Goal: Information Seeking & Learning: Learn about a topic

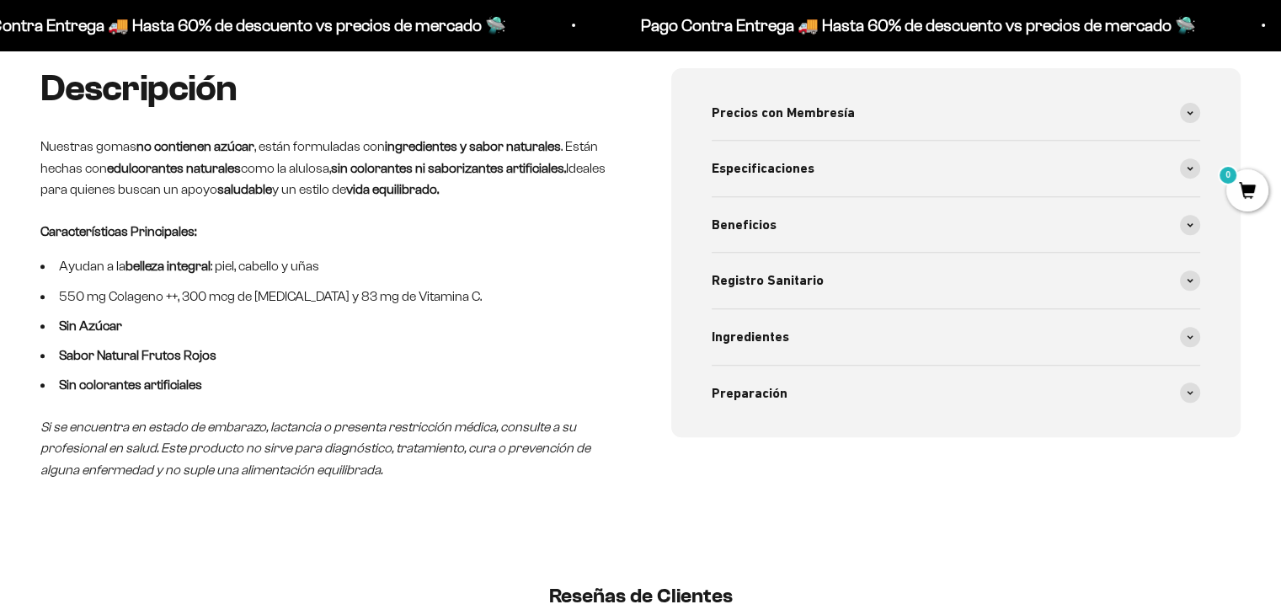
scroll to position [694, 0]
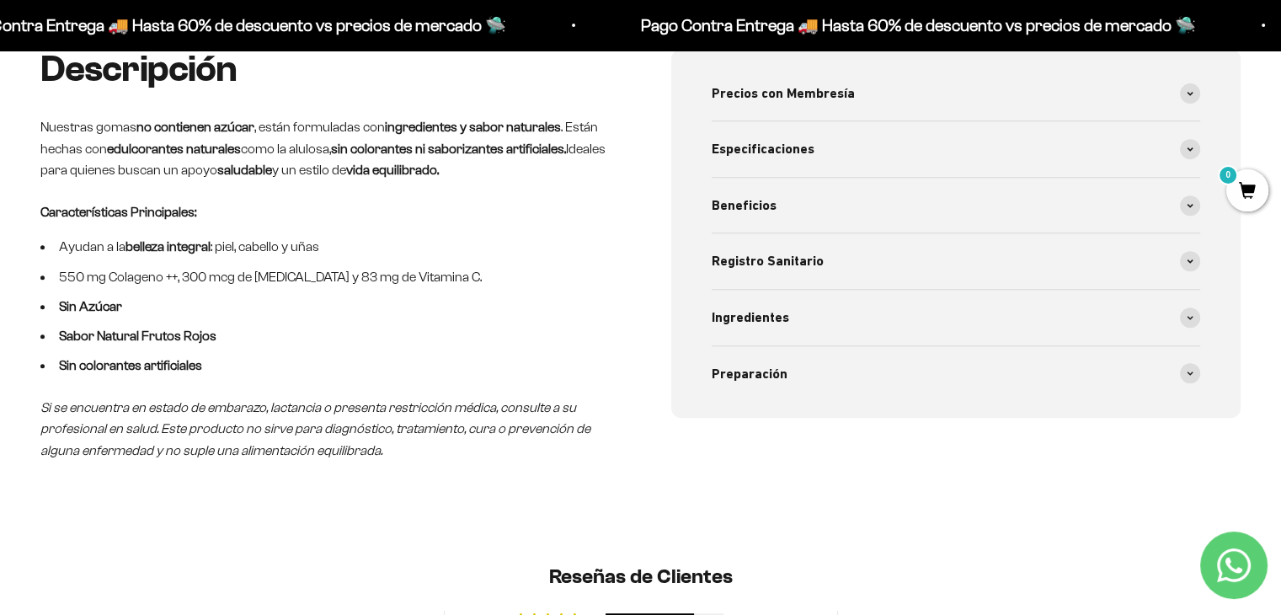
drag, startPoint x: 1292, startPoint y: 61, endPoint x: 1293, endPoint y: 157, distance: 95.2
click at [1195, 368] on span at bounding box center [1190, 373] width 20 height 20
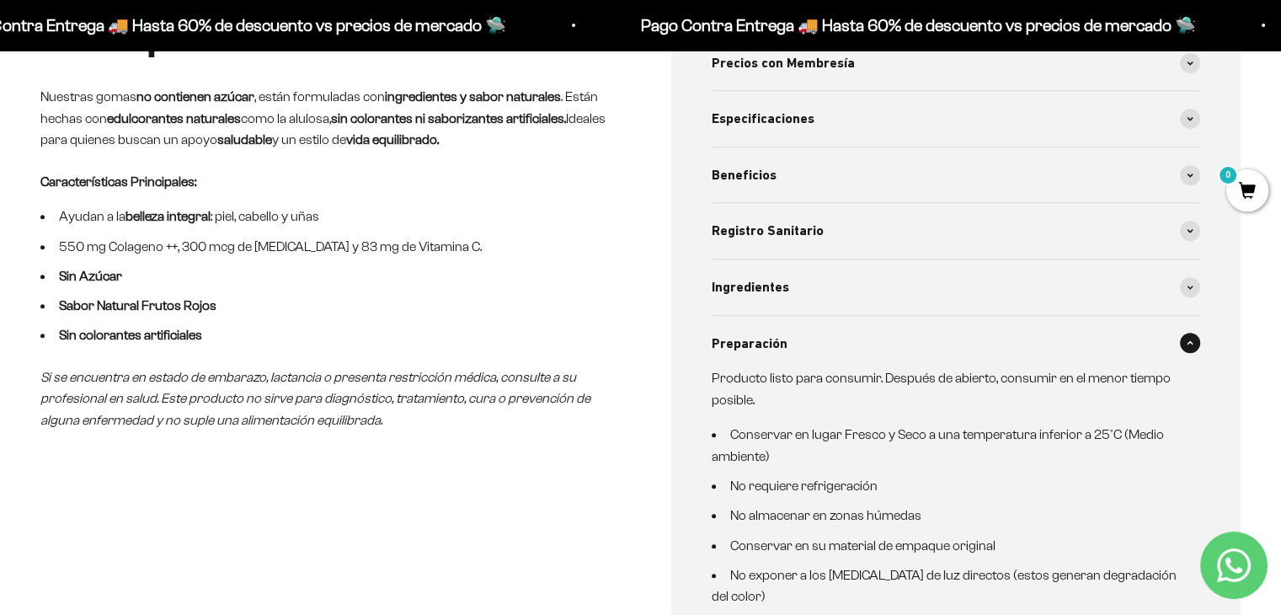
scroll to position [708, 0]
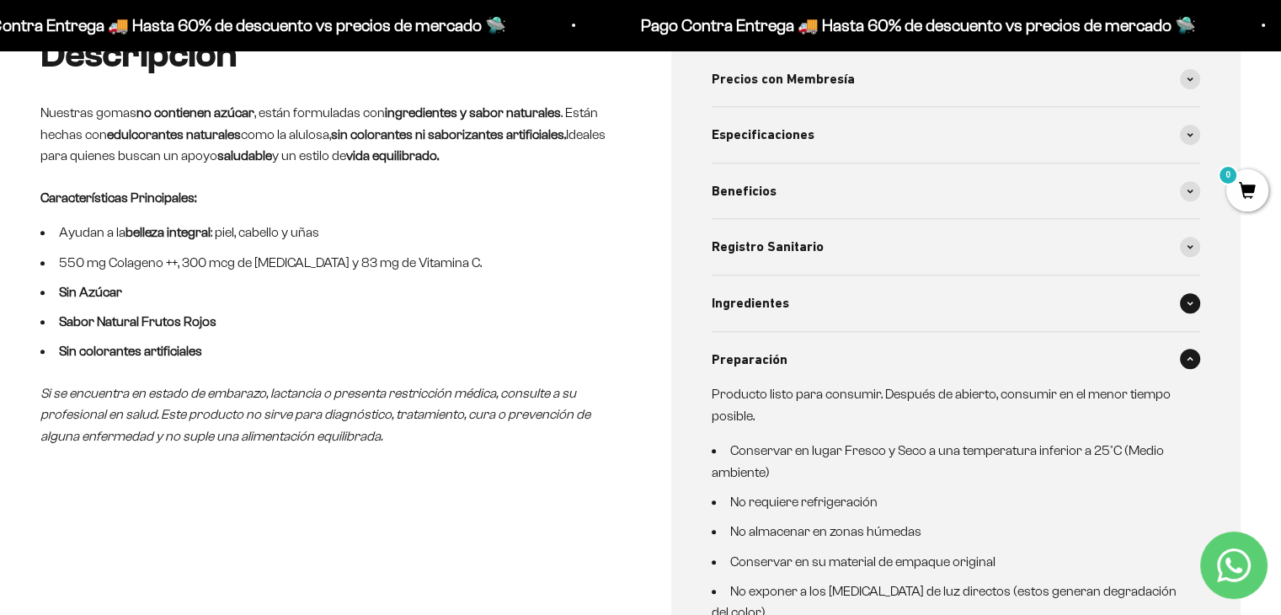
click at [1188, 304] on span at bounding box center [1190, 303] width 20 height 20
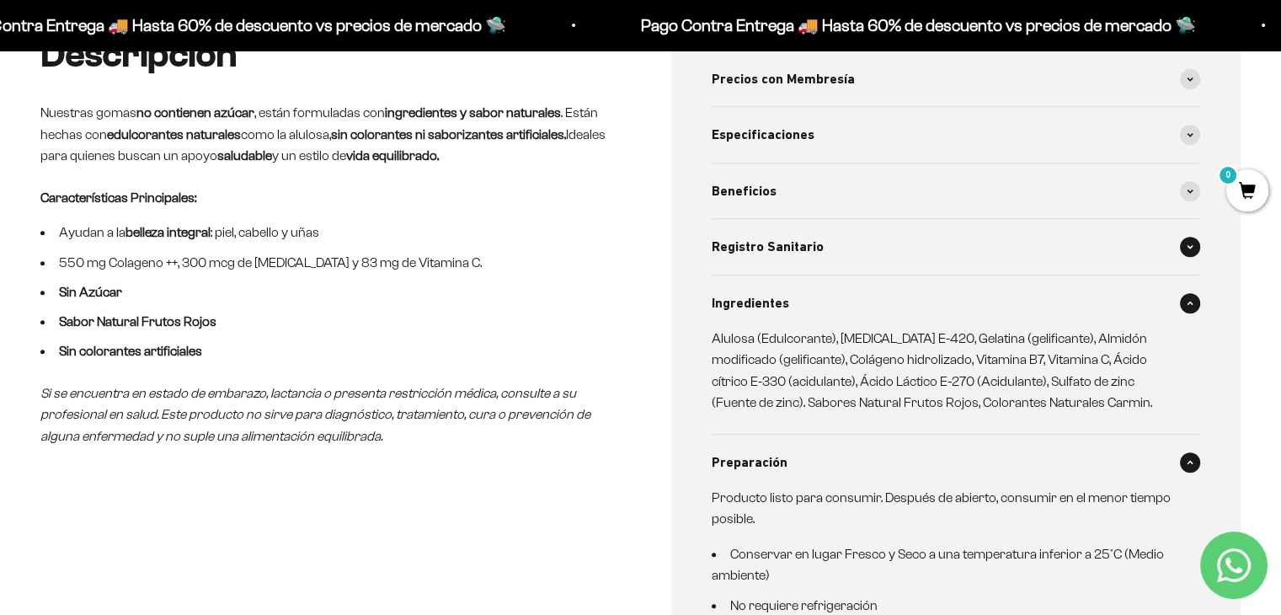
click at [1189, 249] on span at bounding box center [1190, 247] width 20 height 20
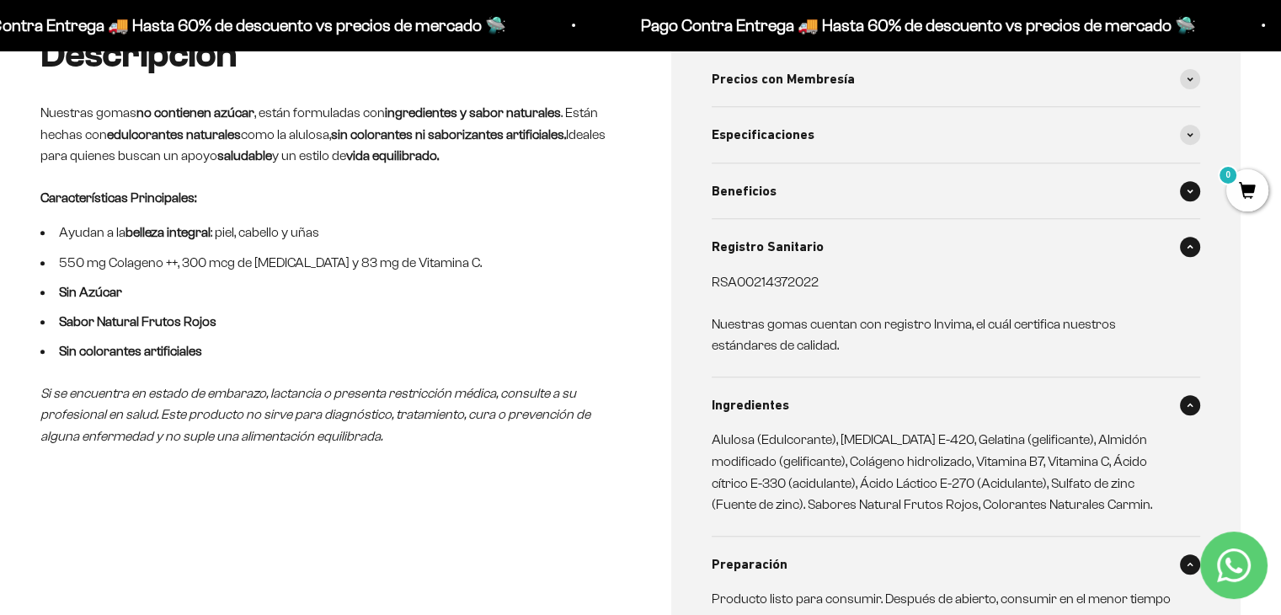
click at [1184, 197] on span at bounding box center [1190, 191] width 20 height 20
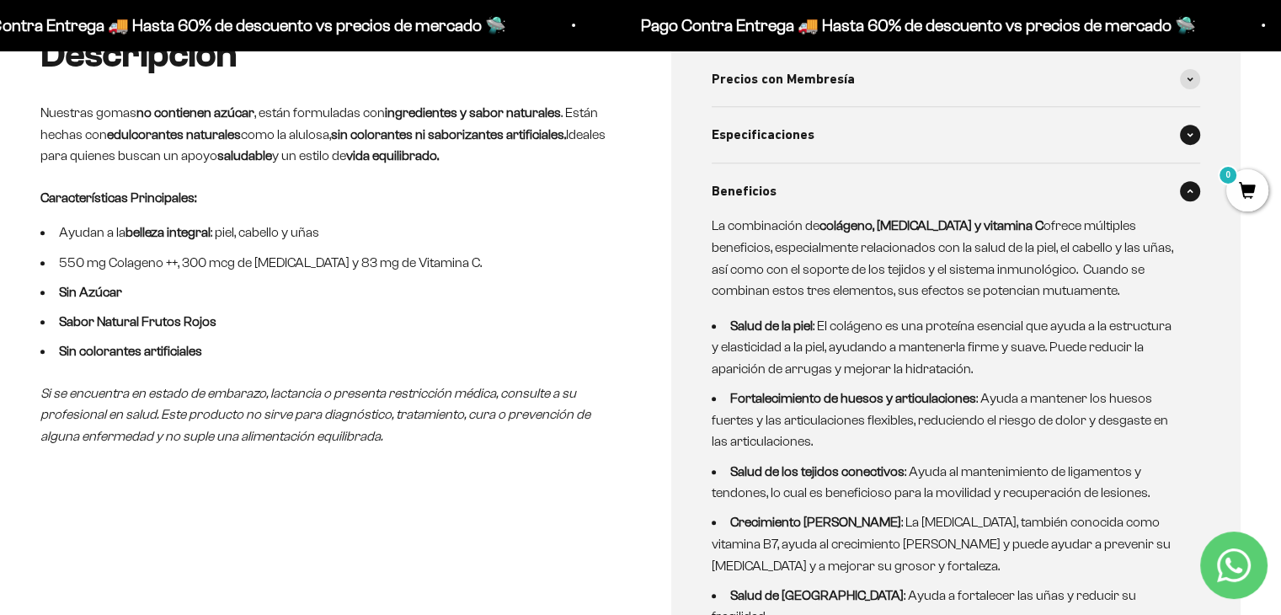
click at [1193, 135] on icon at bounding box center [1190, 134] width 7 height 5
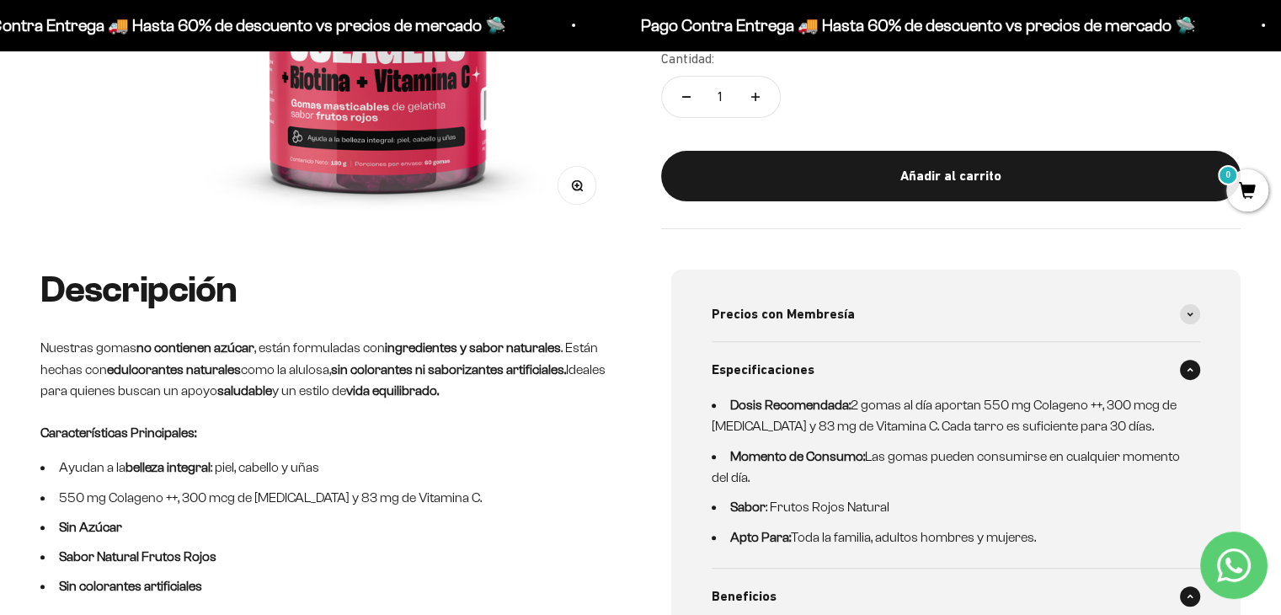
scroll to position [436, 0]
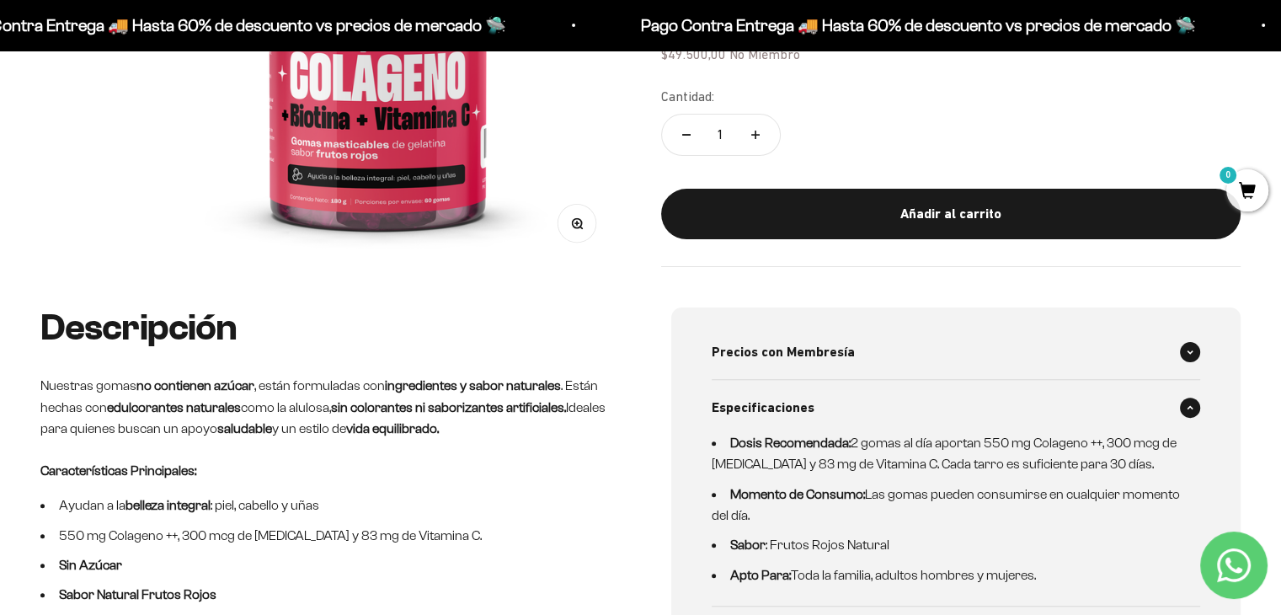
click at [1192, 347] on span at bounding box center [1190, 352] width 20 height 20
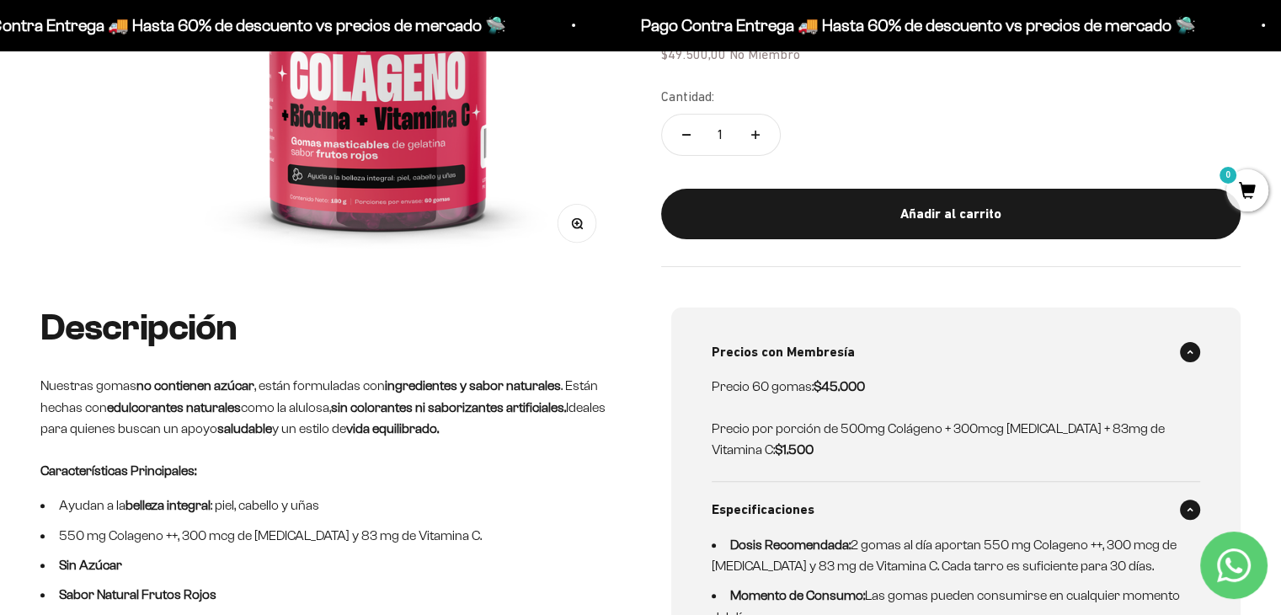
click at [1192, 347] on span at bounding box center [1190, 352] width 20 height 20
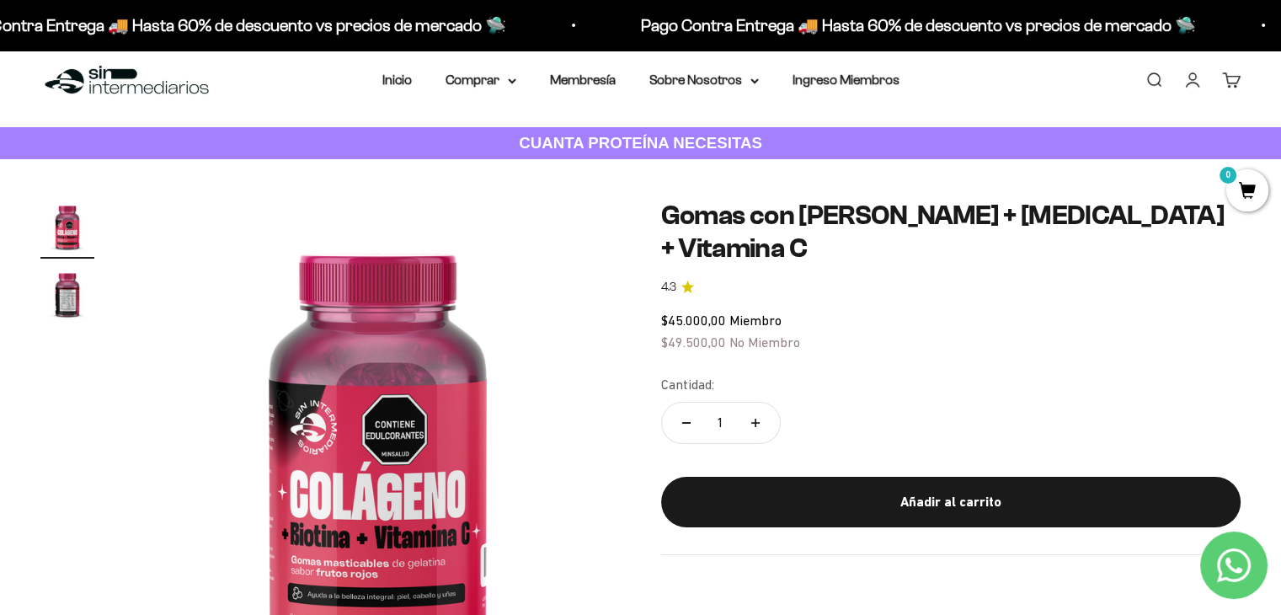
scroll to position [10, 0]
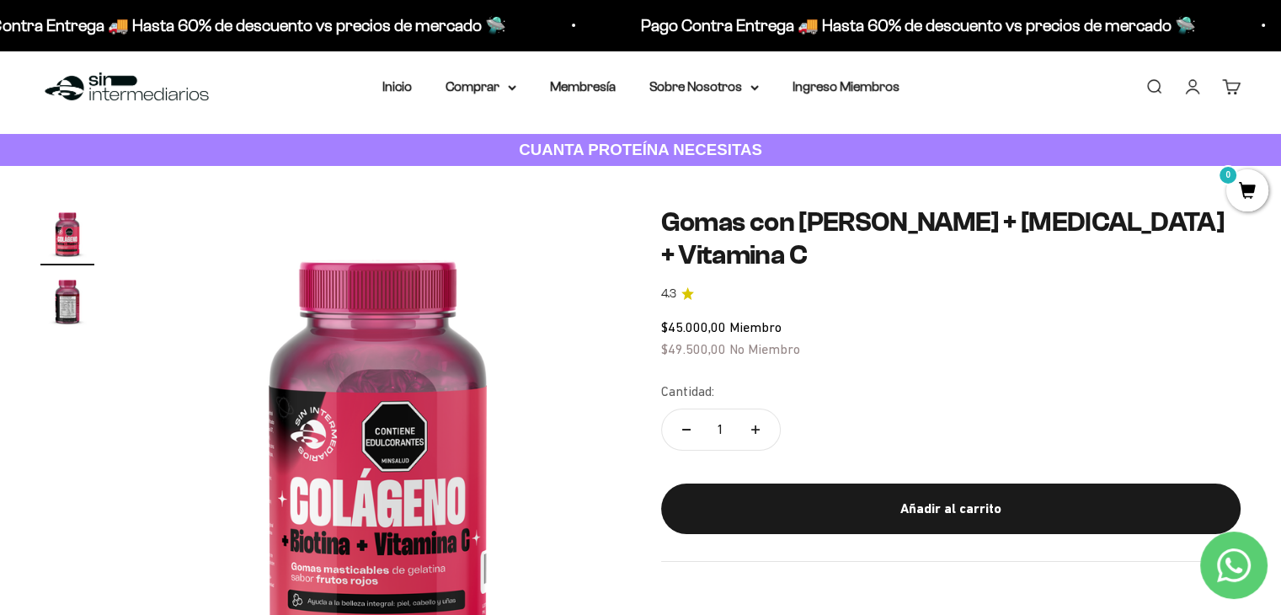
click at [75, 297] on img "Ir al artículo 2" at bounding box center [67, 301] width 54 height 54
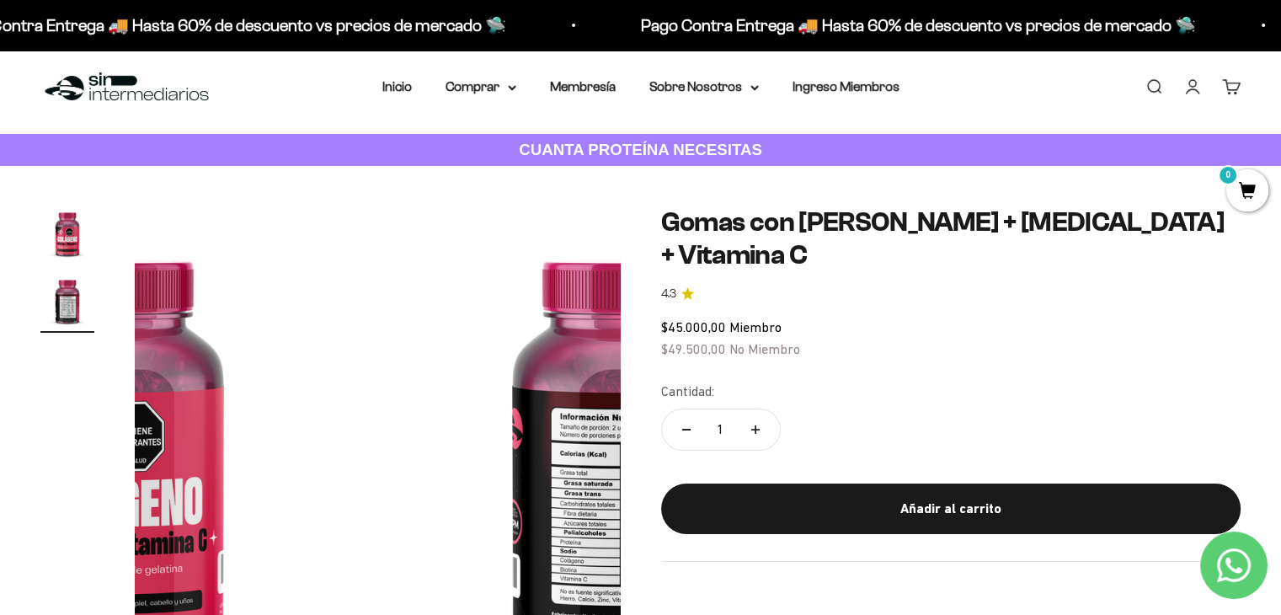
scroll to position [0, 505]
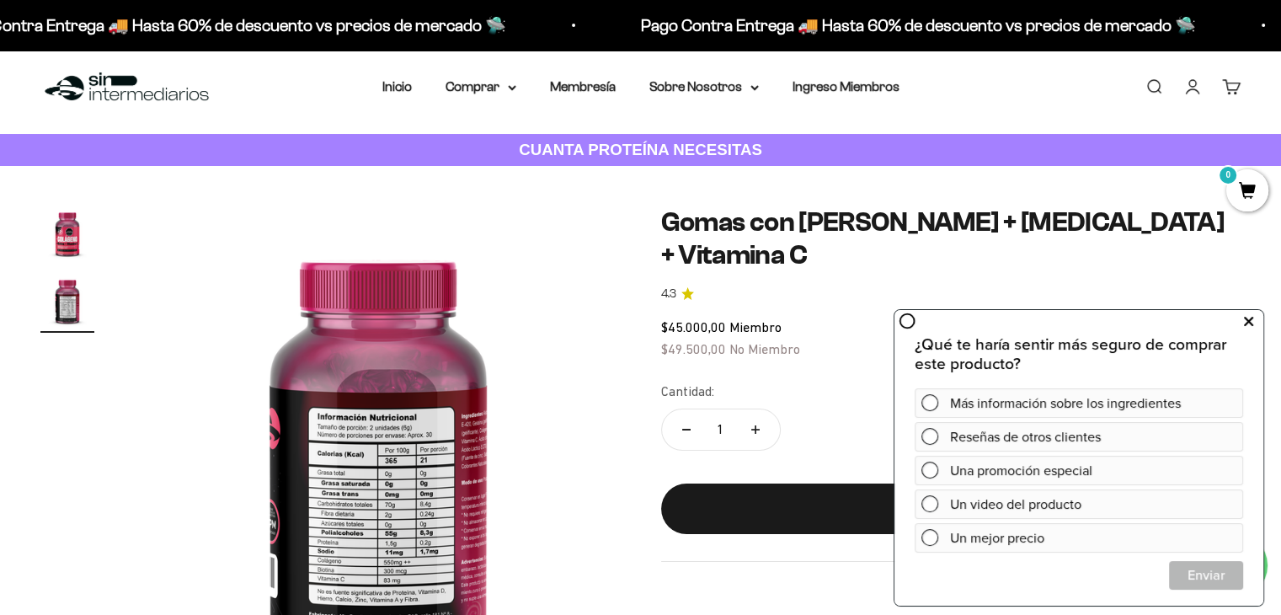
click at [1248, 325] on icon at bounding box center [1248, 322] width 9 height 22
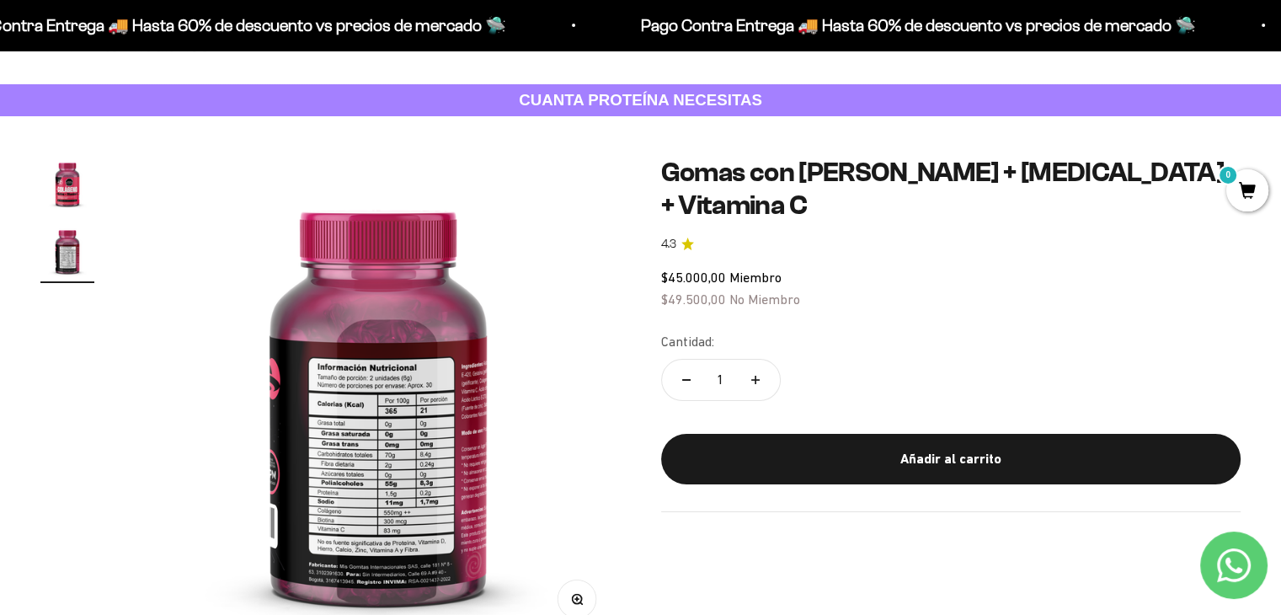
scroll to position [230, 0]
